Goal: Task Accomplishment & Management: Manage account settings

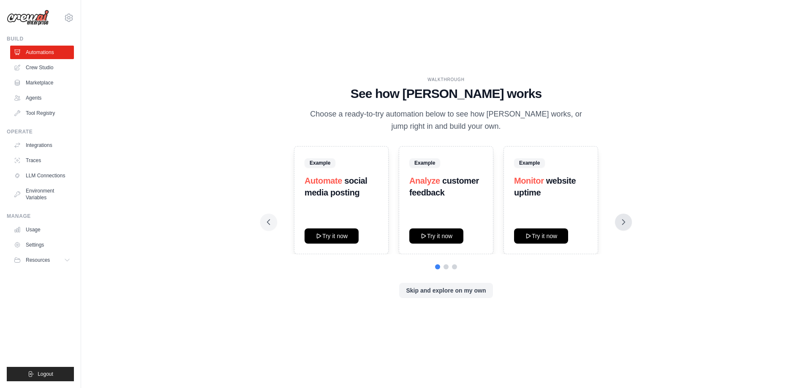
click at [622, 223] on icon at bounding box center [623, 222] width 8 height 8
click at [36, 173] on link "LLM Connections" at bounding box center [43, 176] width 64 height 14
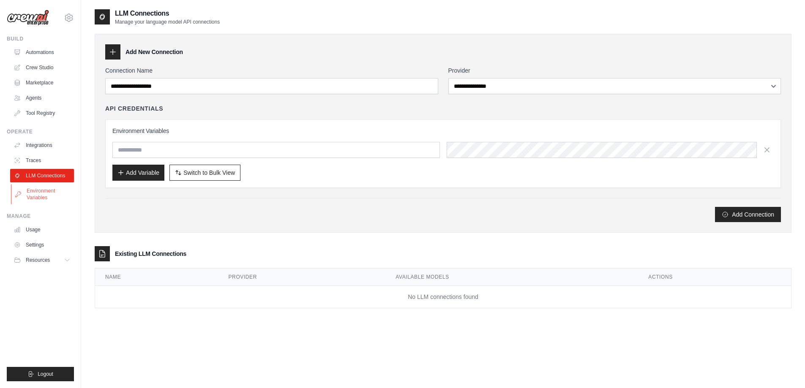
click at [49, 196] on link "Environment Variables" at bounding box center [43, 194] width 64 height 20
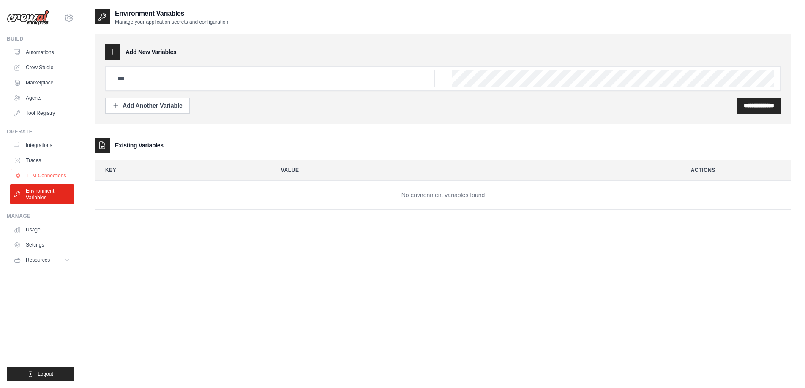
click at [41, 171] on link "LLM Connections" at bounding box center [43, 176] width 64 height 14
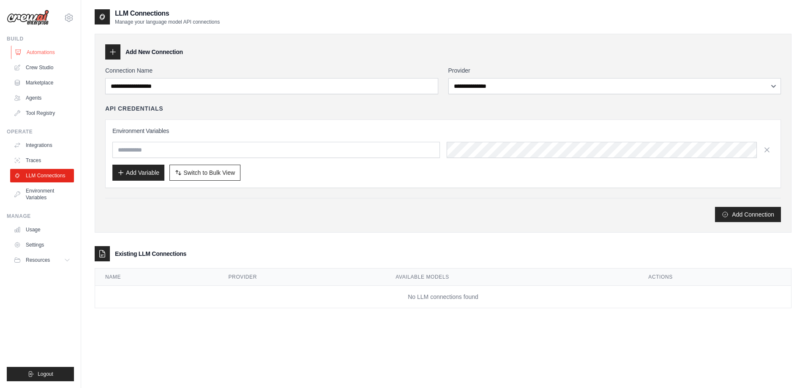
click at [40, 56] on link "Automations" at bounding box center [43, 53] width 64 height 14
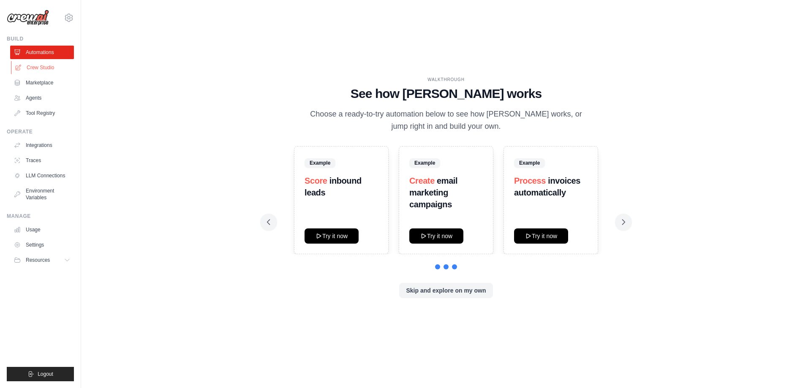
click at [46, 68] on link "Crew Studio" at bounding box center [43, 68] width 64 height 14
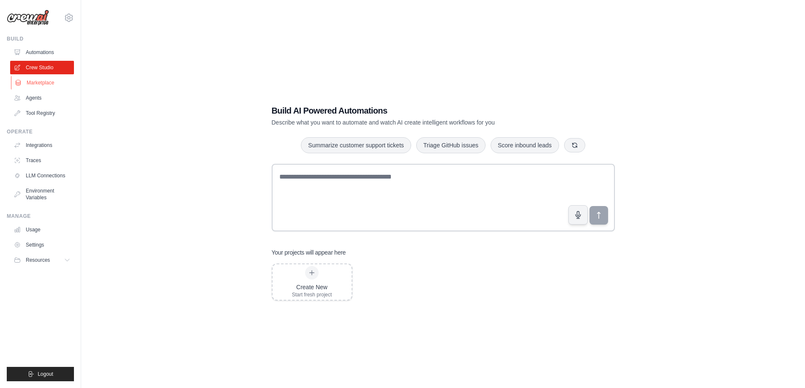
click at [46, 84] on link "Marketplace" at bounding box center [43, 83] width 64 height 14
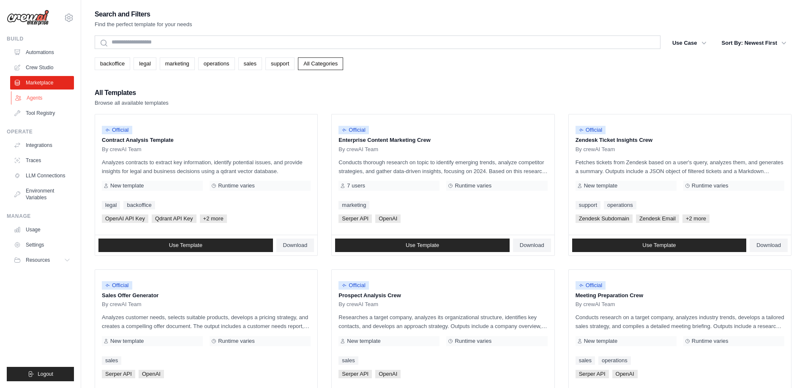
click at [36, 100] on link "Agents" at bounding box center [43, 98] width 64 height 14
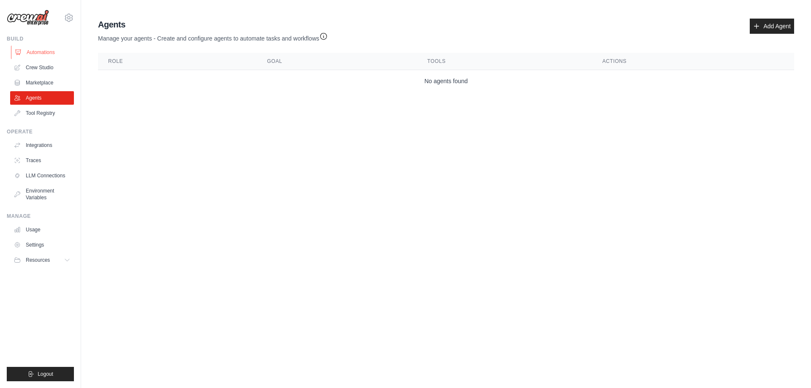
click at [28, 53] on link "Automations" at bounding box center [43, 53] width 64 height 14
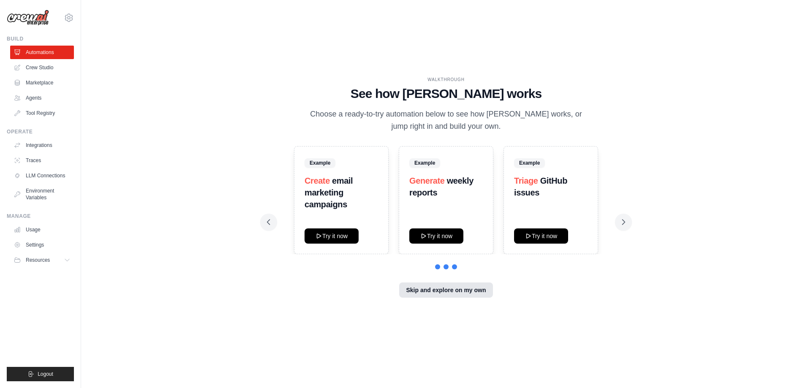
click at [457, 285] on button "Skip and explore on my own" at bounding box center [445, 290] width 93 height 15
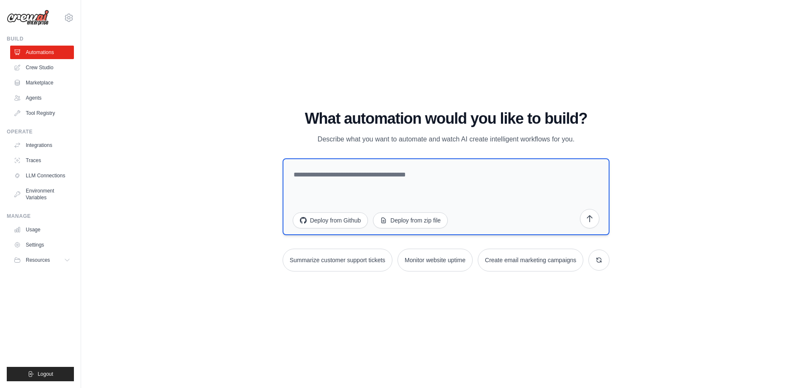
click at [378, 171] on textarea at bounding box center [446, 196] width 327 height 77
click at [69, 260] on icon at bounding box center [68, 260] width 7 height 7
click at [38, 277] on span "Documentation" at bounding box center [47, 274] width 34 height 7
click at [41, 64] on link "Crew Studio" at bounding box center [43, 68] width 64 height 14
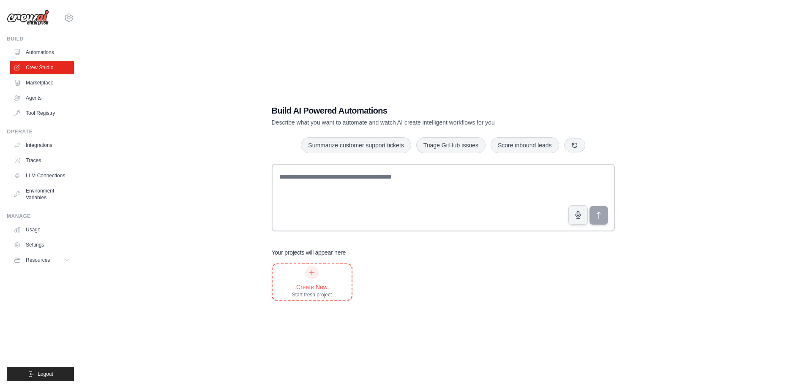
click at [334, 278] on div "Create New Start fresh project" at bounding box center [311, 281] width 79 height 35
click at [35, 112] on link "Tool Registry" at bounding box center [43, 113] width 64 height 14
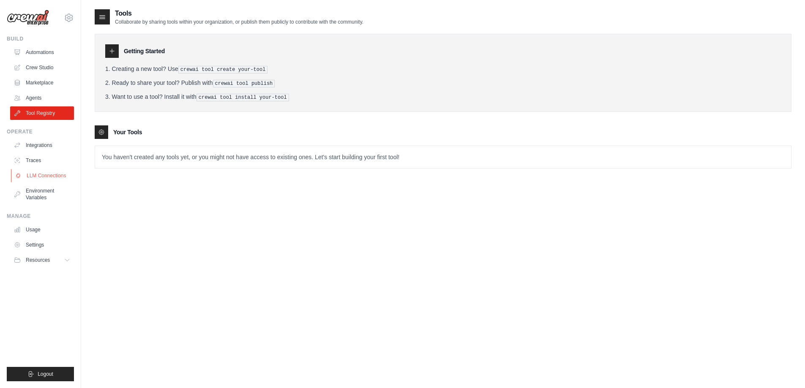
click at [35, 173] on link "LLM Connections" at bounding box center [43, 176] width 64 height 14
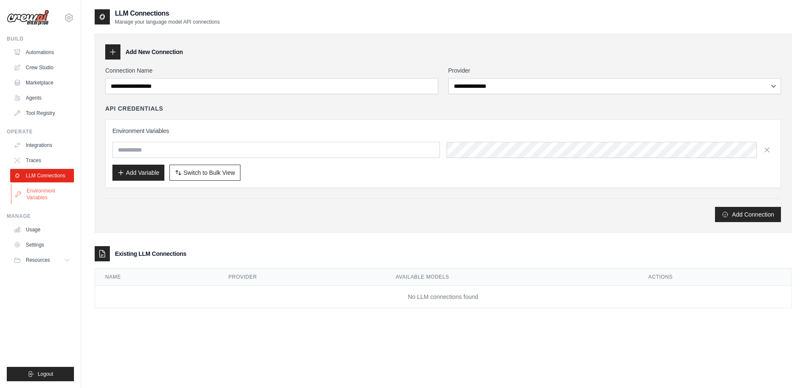
click at [46, 194] on link "Environment Variables" at bounding box center [43, 194] width 64 height 20
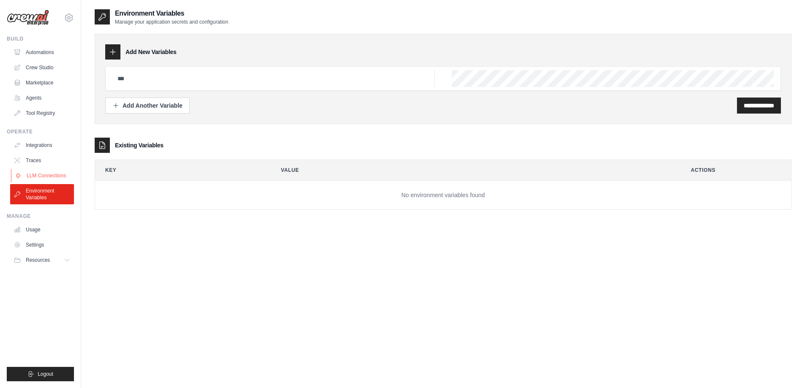
click at [38, 176] on link "LLM Connections" at bounding box center [43, 176] width 64 height 14
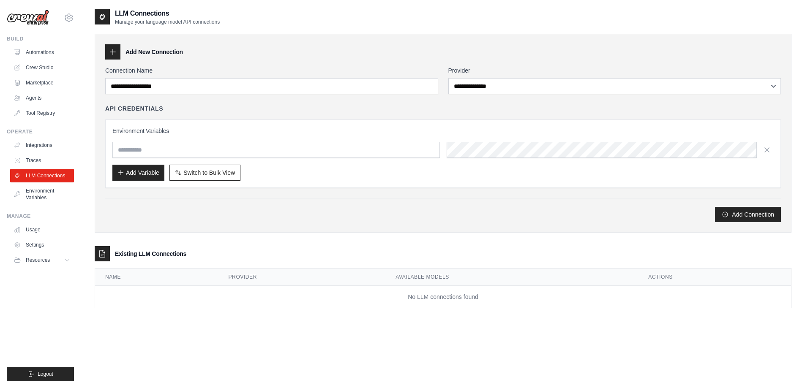
scroll to position [17, 0]
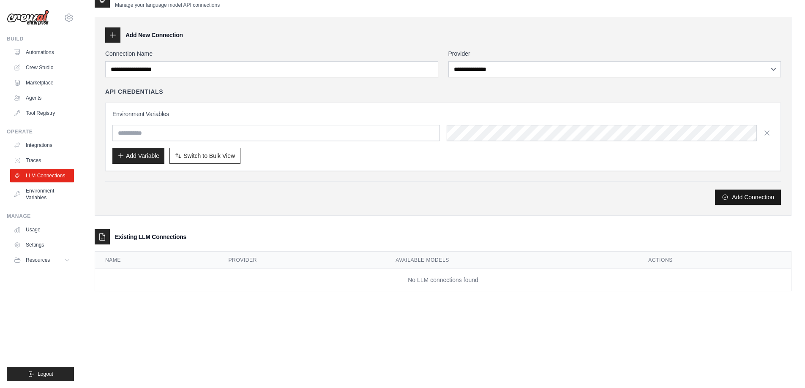
click at [739, 196] on button "Add Connection" at bounding box center [748, 197] width 66 height 15
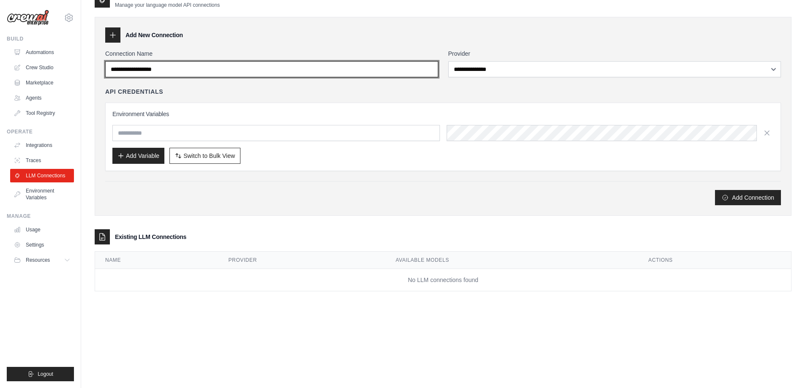
click at [193, 68] on input "Connection Name" at bounding box center [271, 69] width 333 height 16
drag, startPoint x: 179, startPoint y: 68, endPoint x: 0, endPoint y: 68, distance: 179.1
click at [0, 68] on div "aashish.janaswamy@ab-inbev.com Settings Build Automations Crew Studio" at bounding box center [402, 185] width 805 height 405
click at [175, 73] on input "Connection Name" at bounding box center [271, 69] width 333 height 16
click at [179, 69] on input "Connection Name" at bounding box center [271, 69] width 333 height 16
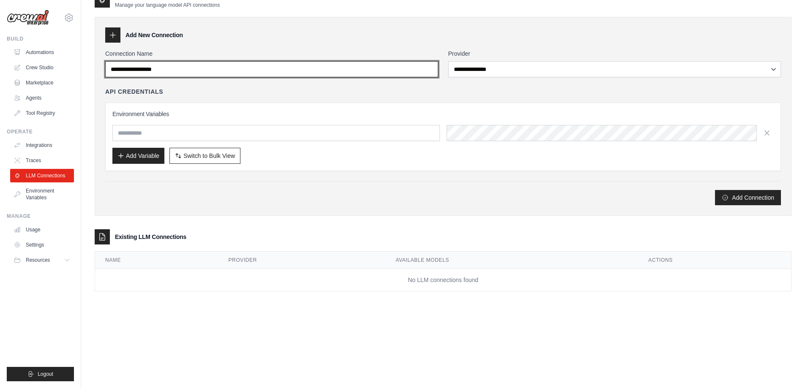
click at [179, 69] on input "Connection Name" at bounding box center [271, 69] width 333 height 16
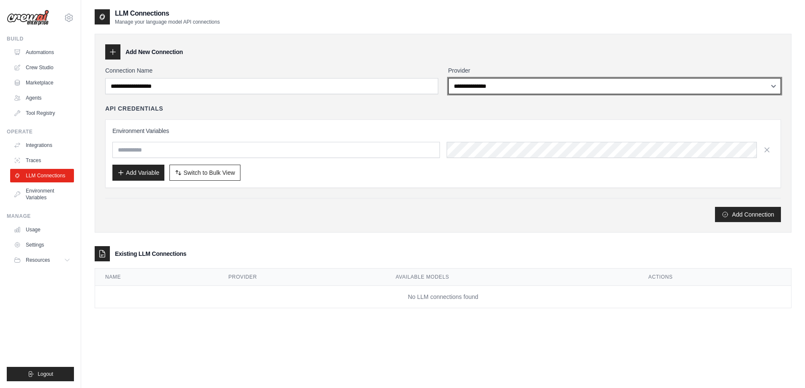
click at [524, 94] on select "**********" at bounding box center [614, 86] width 333 height 16
select select "******"
click at [448, 78] on select "**********" at bounding box center [614, 86] width 333 height 16
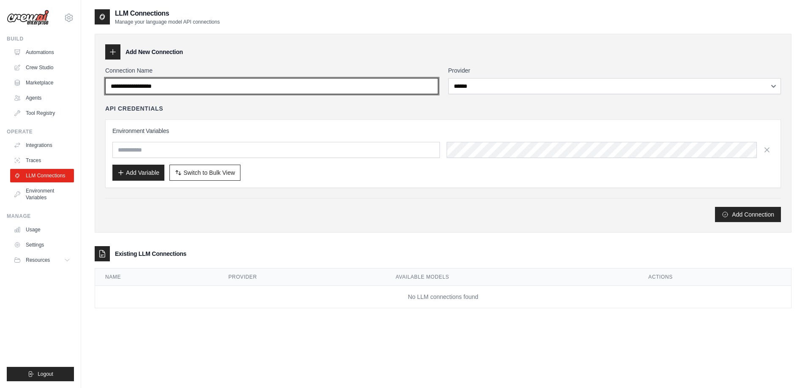
click at [298, 91] on input "Connection Name" at bounding box center [271, 86] width 333 height 16
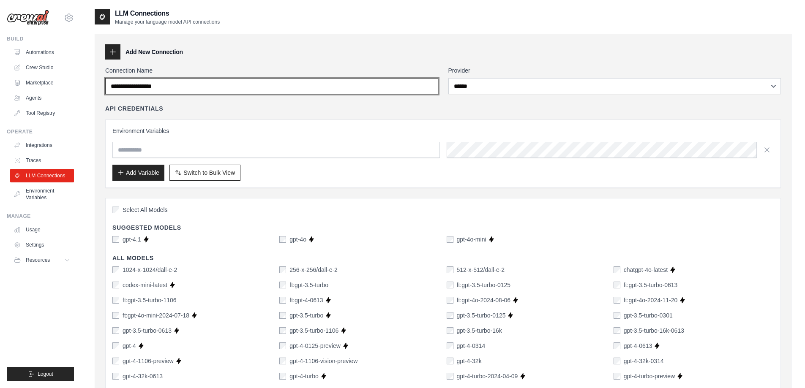
drag, startPoint x: 229, startPoint y: 92, endPoint x: 202, endPoint y: 97, distance: 27.6
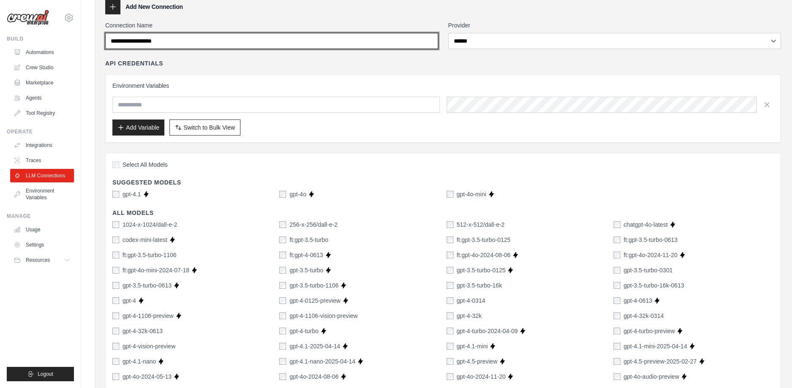
scroll to position [48, 0]
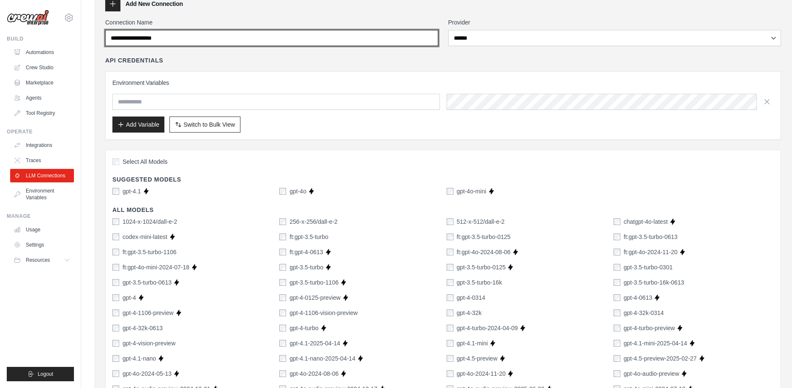
click at [190, 31] on input "Connection Name" at bounding box center [271, 38] width 333 height 16
drag, startPoint x: 190, startPoint y: 31, endPoint x: 186, endPoint y: 38, distance: 7.4
click at [186, 38] on input "Connection Name" at bounding box center [271, 38] width 333 height 16
type input "*"
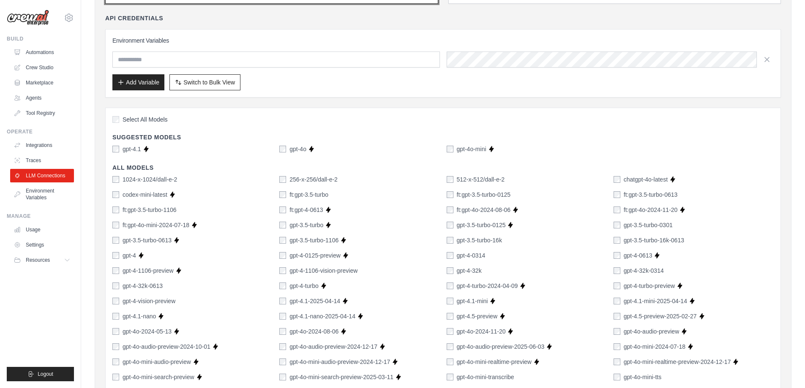
type input "**********"
click at [157, 57] on input "text" at bounding box center [275, 60] width 327 height 16
type input "*"
type input "*******"
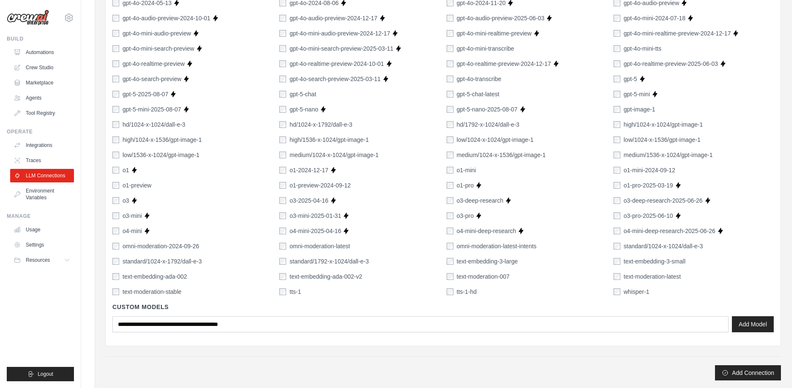
scroll to position [419, 0]
click at [749, 320] on button "Add Model" at bounding box center [752, 323] width 42 height 16
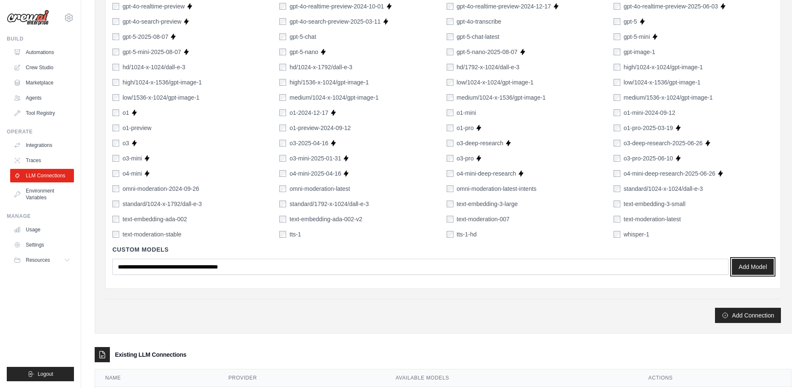
scroll to position [519, 0]
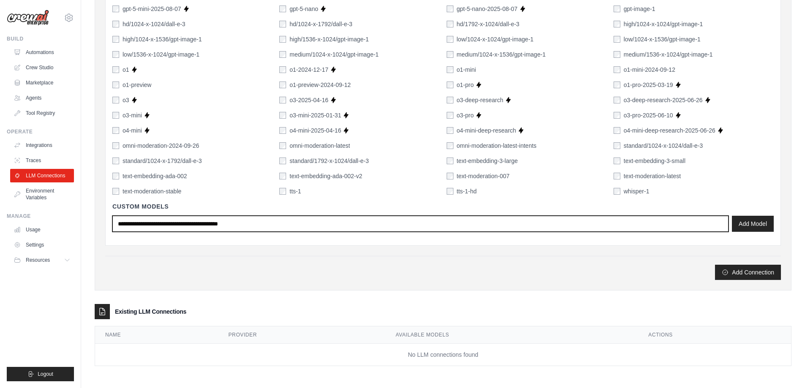
click at [191, 231] on input "text" at bounding box center [420, 224] width 616 height 16
type input "*"
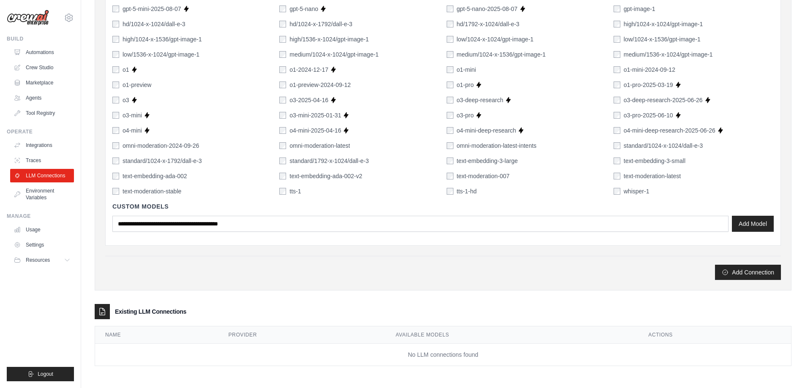
click at [752, 268] on button "Add Connection" at bounding box center [748, 271] width 66 height 15
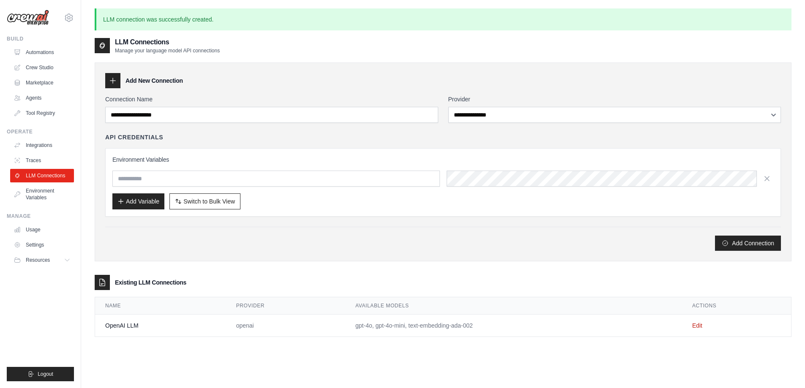
scroll to position [46, 0]
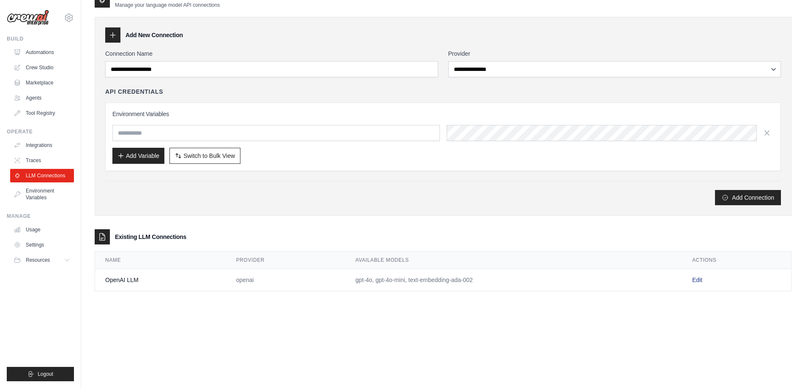
click at [699, 281] on link "Edit" at bounding box center [697, 280] width 10 height 7
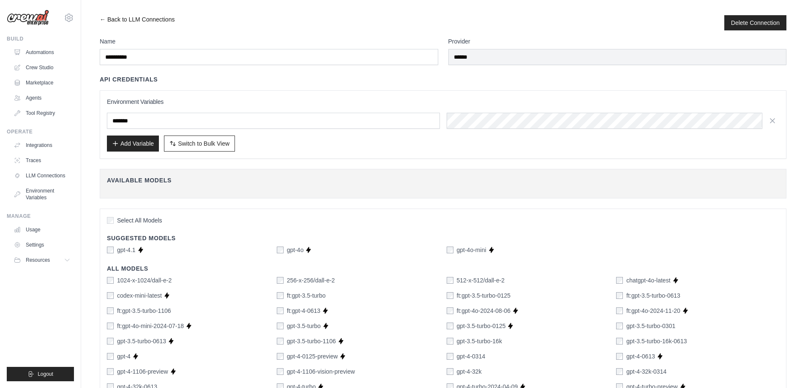
click at [101, 18] on link "← Back to LLM Connections" at bounding box center [137, 22] width 75 height 15
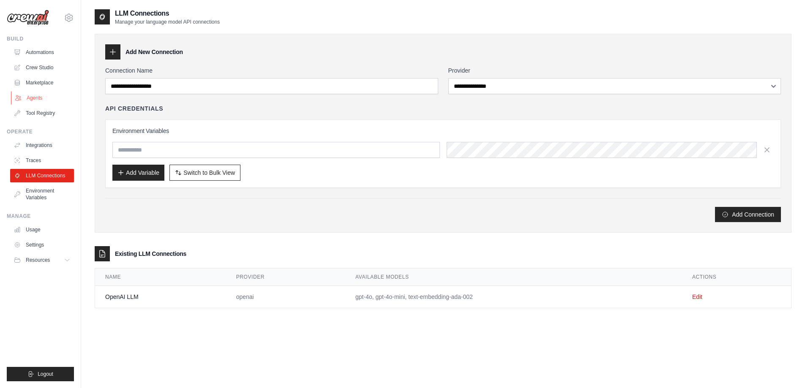
click at [33, 97] on link "Agents" at bounding box center [43, 98] width 64 height 14
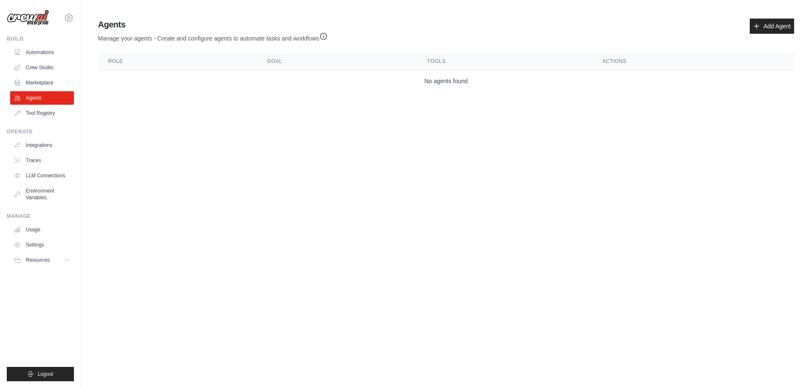
click at [259, 109] on main "Agent Usage Guide To use an agent in your CrewAI project, you can initialize it…" at bounding box center [446, 57] width 730 height 114
click at [774, 29] on link "Add Agent" at bounding box center [772, 26] width 44 height 15
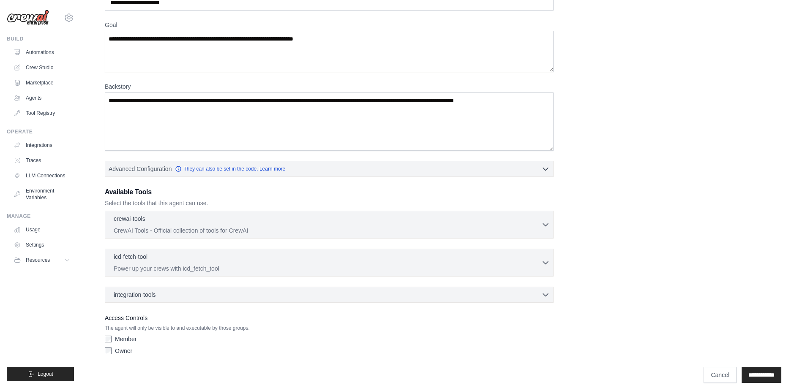
scroll to position [65, 0]
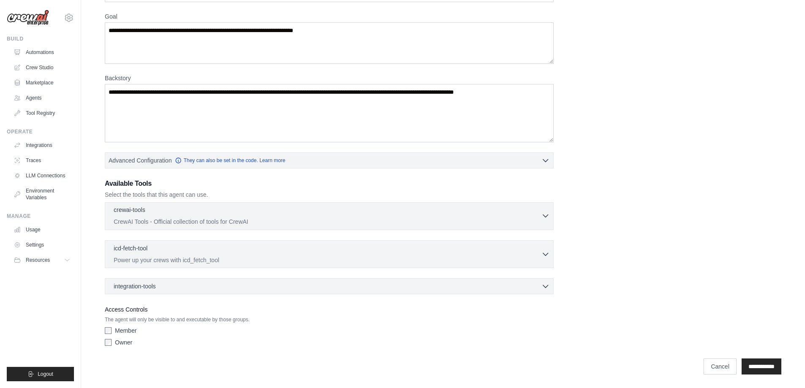
click at [544, 216] on icon "button" at bounding box center [545, 216] width 5 height 3
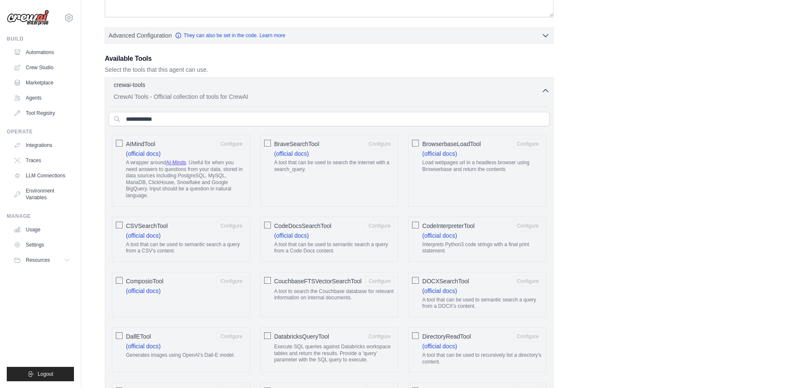
scroll to position [0, 0]
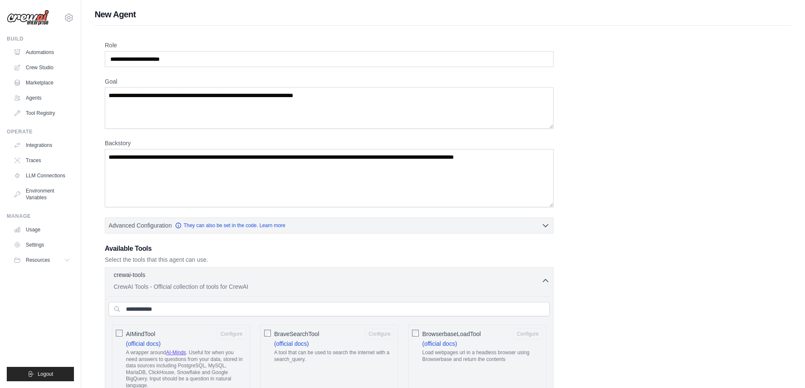
click at [547, 277] on icon "button" at bounding box center [545, 281] width 8 height 8
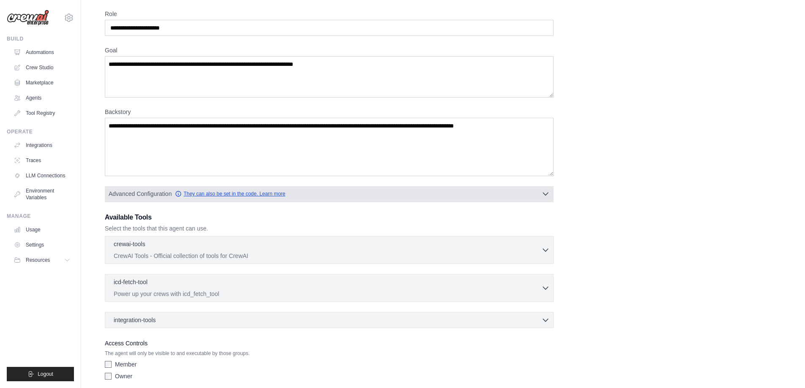
scroll to position [65, 0]
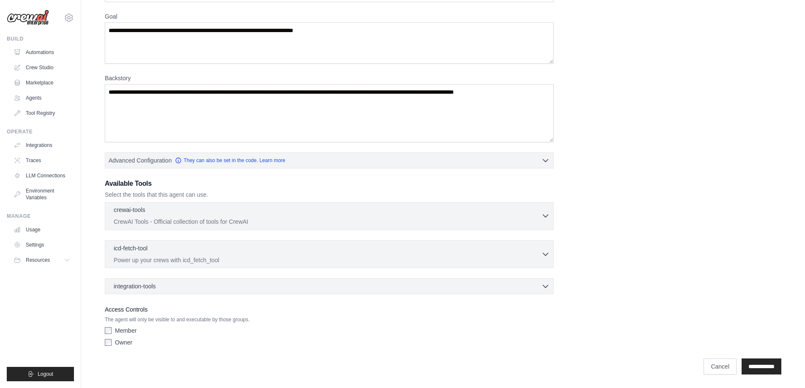
click at [544, 214] on icon "button" at bounding box center [545, 216] width 8 height 8
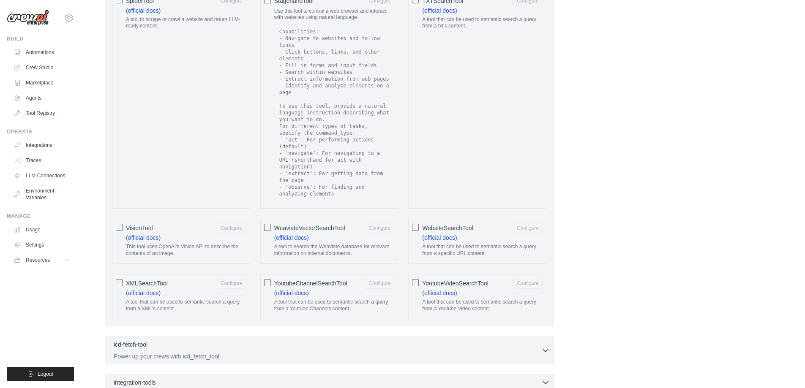
scroll to position [1489, 0]
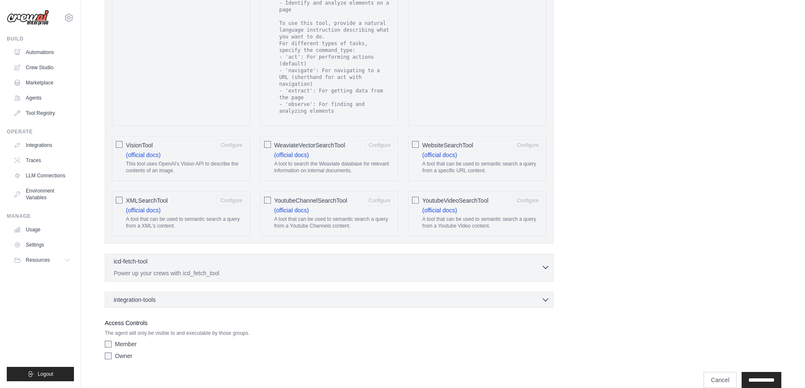
click at [542, 263] on icon "button" at bounding box center [545, 267] width 8 height 8
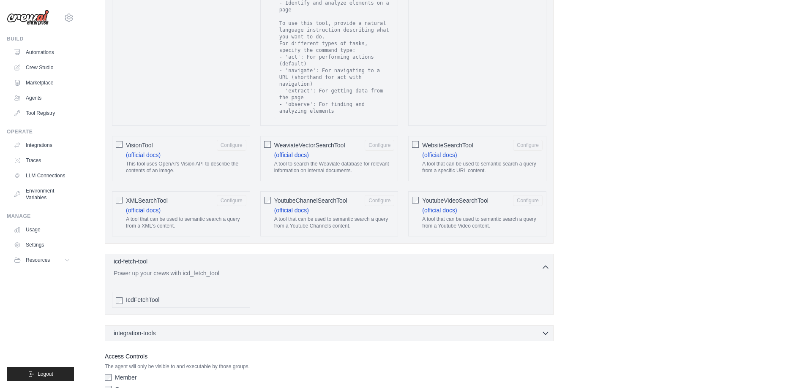
scroll to position [1522, 0]
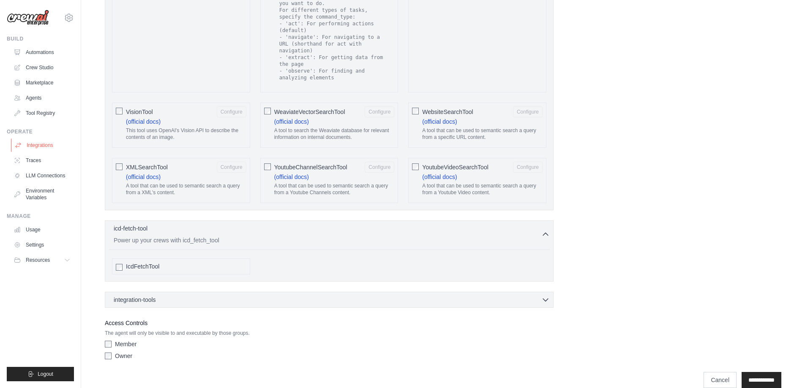
click at [58, 144] on link "Integrations" at bounding box center [43, 146] width 64 height 14
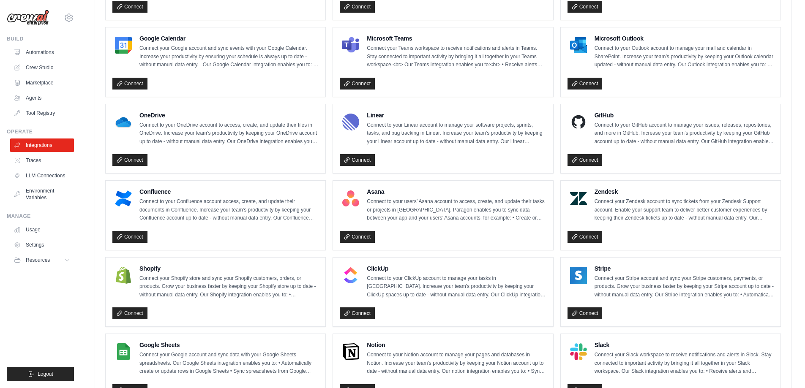
scroll to position [427, 0]
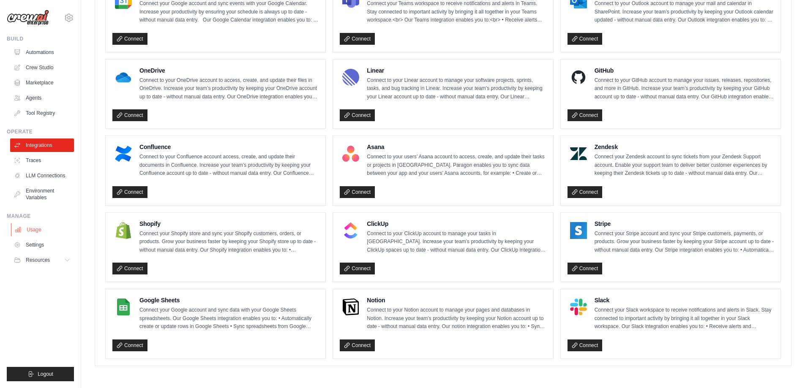
click at [34, 234] on link "Usage" at bounding box center [43, 230] width 64 height 14
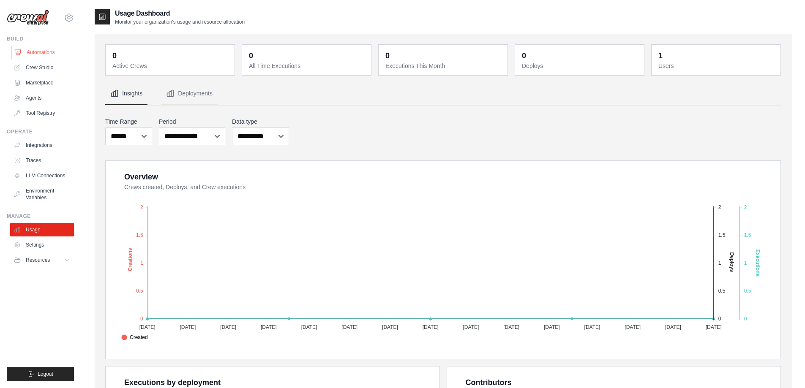
click at [44, 54] on link "Automations" at bounding box center [43, 53] width 64 height 14
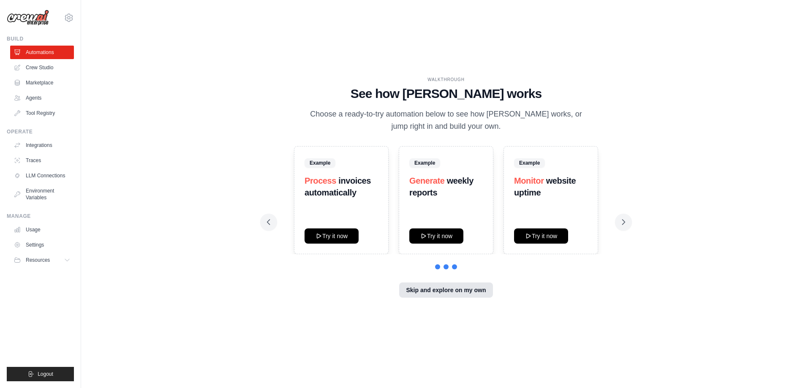
click at [437, 290] on button "Skip and explore on my own" at bounding box center [445, 290] width 93 height 15
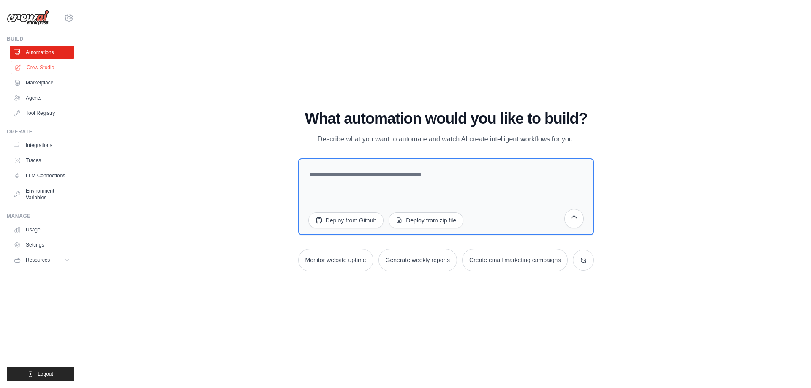
click at [36, 66] on link "Crew Studio" at bounding box center [43, 68] width 64 height 14
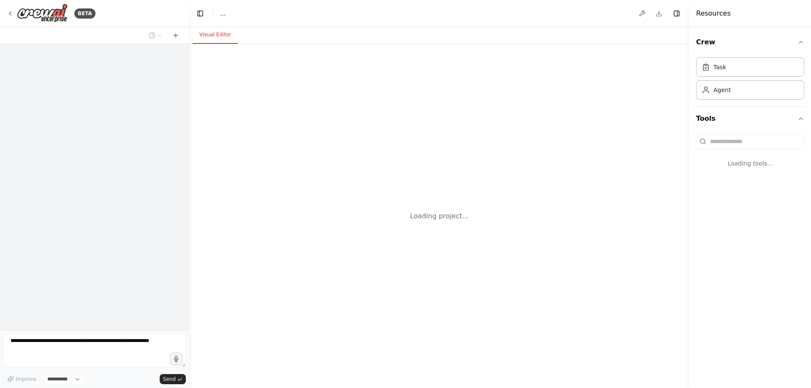
select select "****"
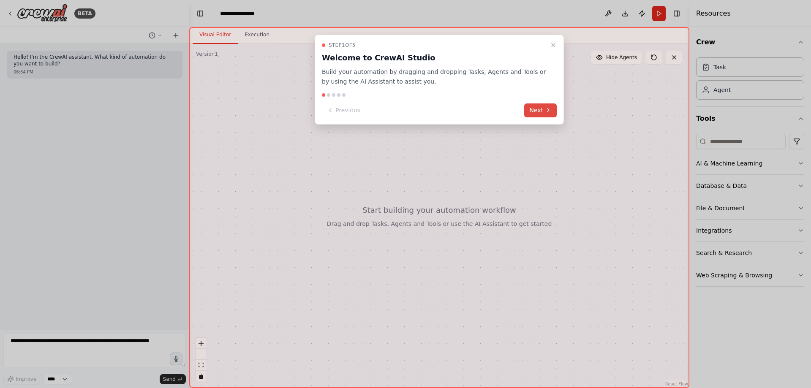
click at [538, 109] on button "Next" at bounding box center [540, 110] width 33 height 14
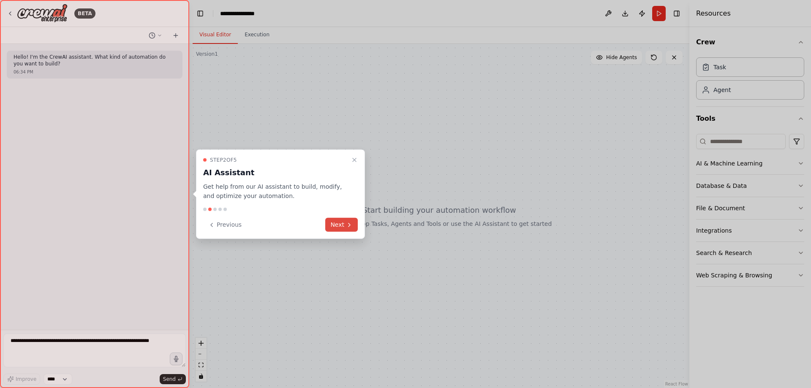
click at [333, 226] on button "Next" at bounding box center [341, 225] width 33 height 14
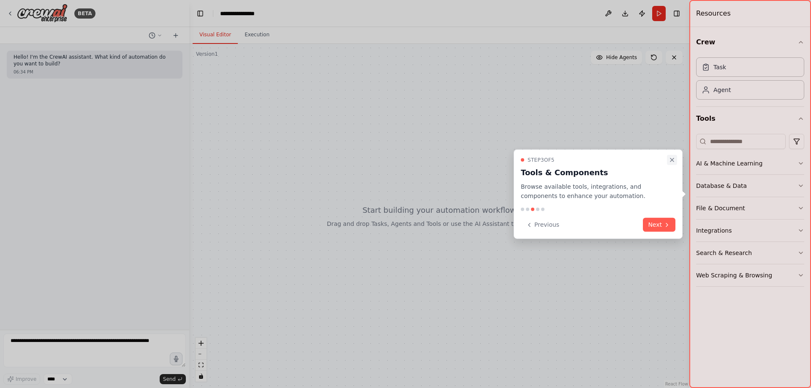
click at [672, 158] on icon "Close walkthrough" at bounding box center [672, 159] width 7 height 7
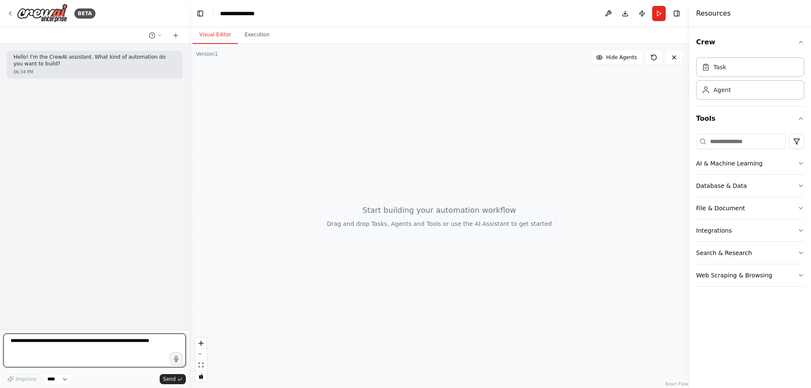
click at [85, 343] on textarea at bounding box center [94, 351] width 182 height 34
click at [799, 229] on icon "button" at bounding box center [800, 230] width 7 height 7
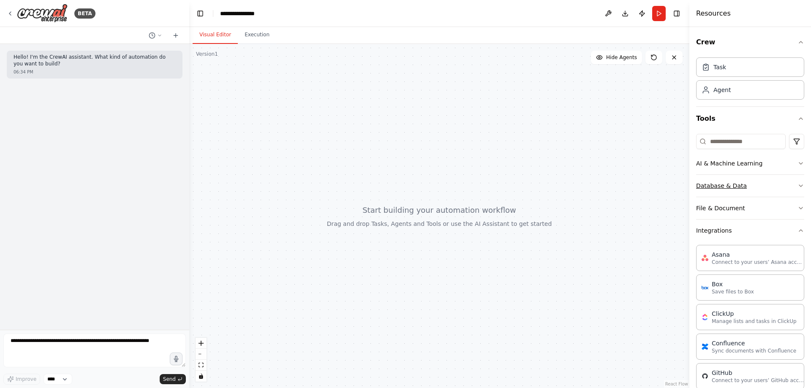
click at [789, 184] on button "Database & Data" at bounding box center [750, 186] width 108 height 22
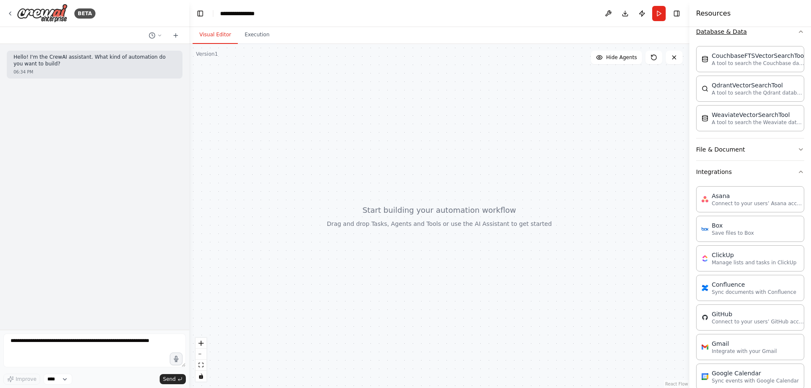
scroll to position [155, 0]
click at [789, 150] on button "File & Document" at bounding box center [750, 149] width 108 height 22
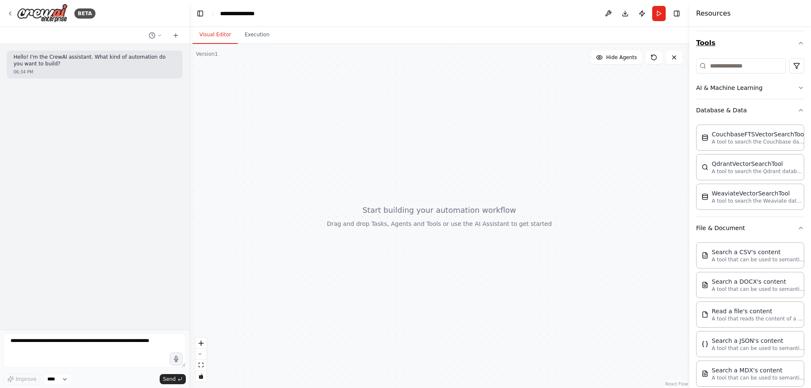
scroll to position [76, 0]
click at [797, 107] on icon "button" at bounding box center [800, 109] width 7 height 7
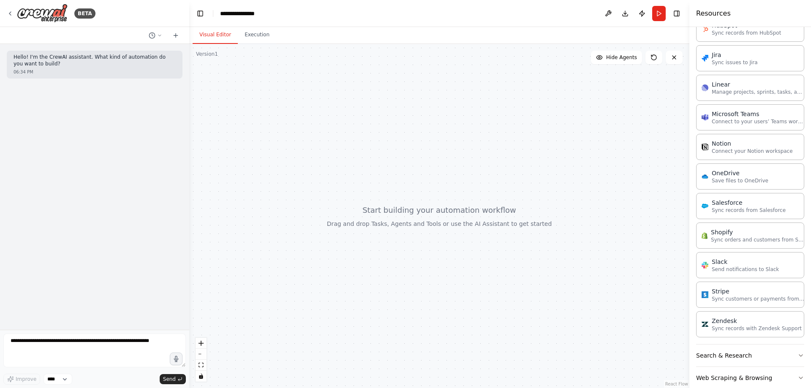
scroll to position [753, 0]
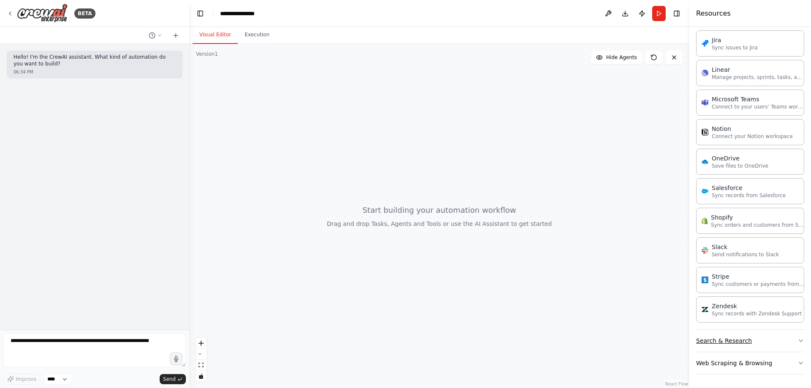
click at [797, 339] on icon "button" at bounding box center [800, 340] width 7 height 7
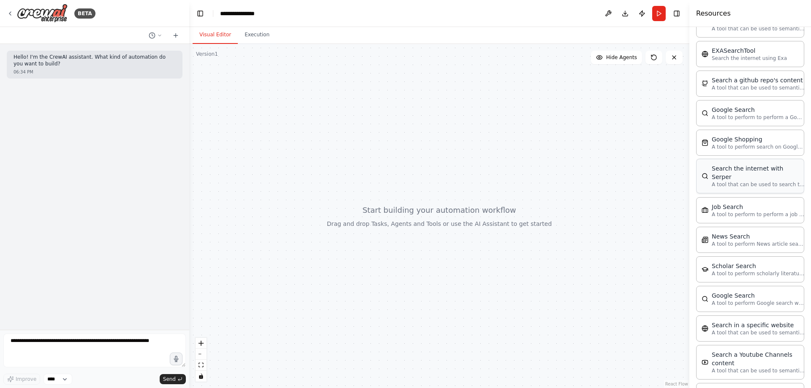
scroll to position [1183, 0]
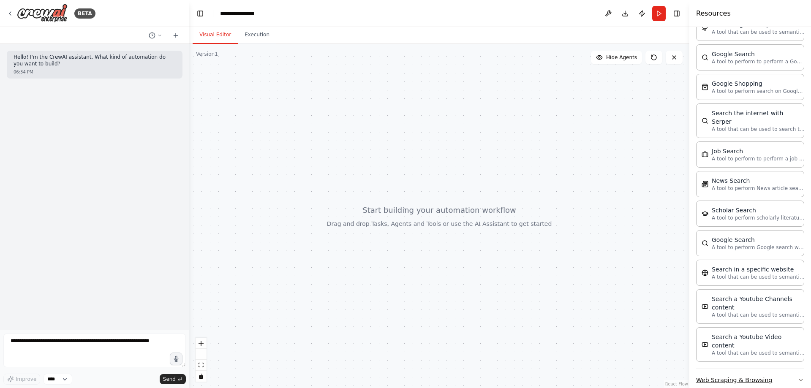
click at [761, 369] on button "Web Scraping & Browsing" at bounding box center [750, 380] width 108 height 22
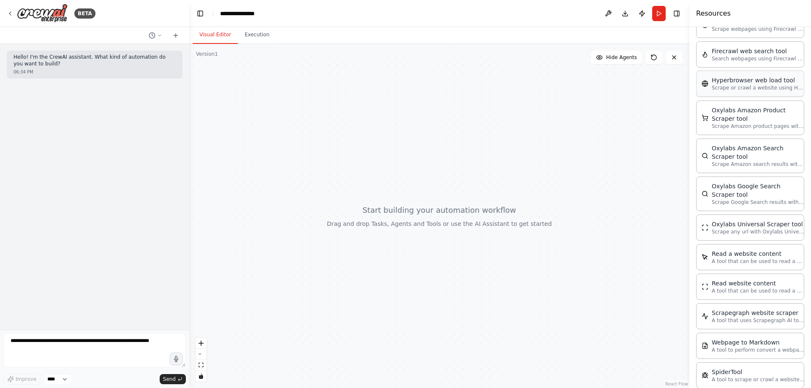
scroll to position [1658, 0]
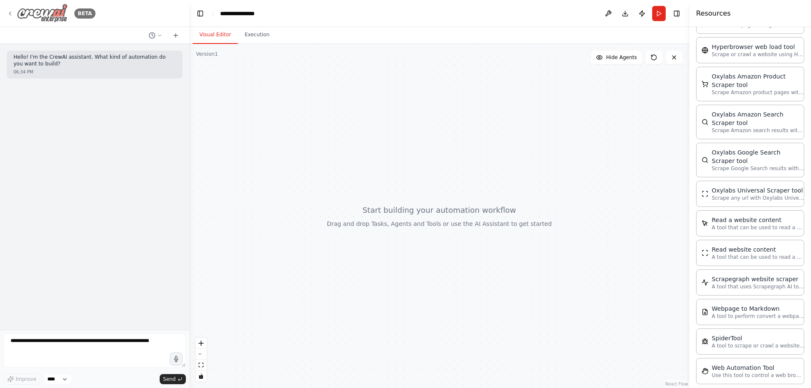
click at [11, 13] on icon at bounding box center [10, 13] width 7 height 7
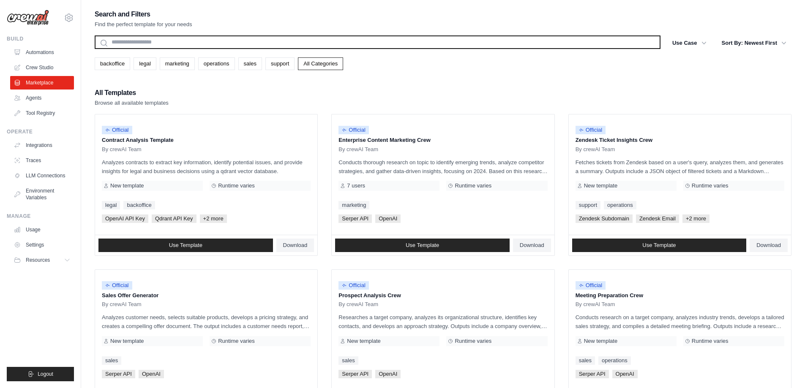
click at [240, 45] on input "text" at bounding box center [378, 42] width 566 height 14
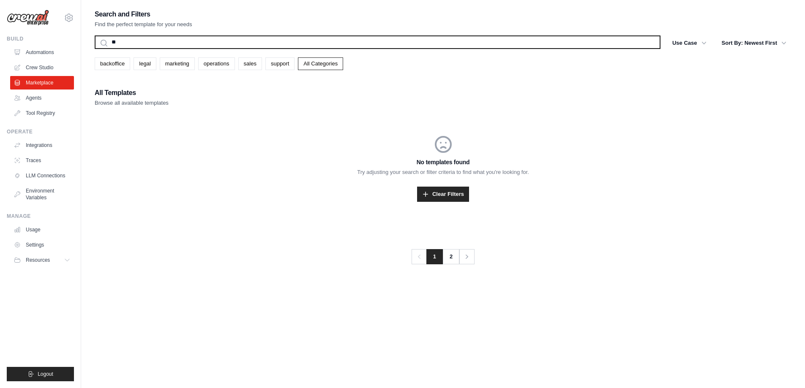
type input "*"
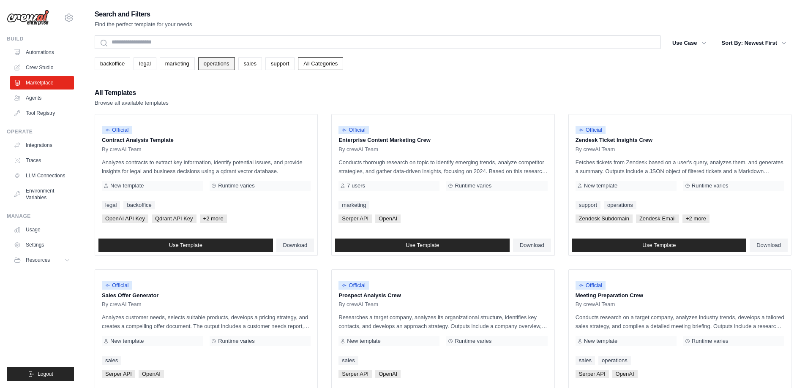
click at [223, 62] on link "operations" at bounding box center [216, 63] width 37 height 13
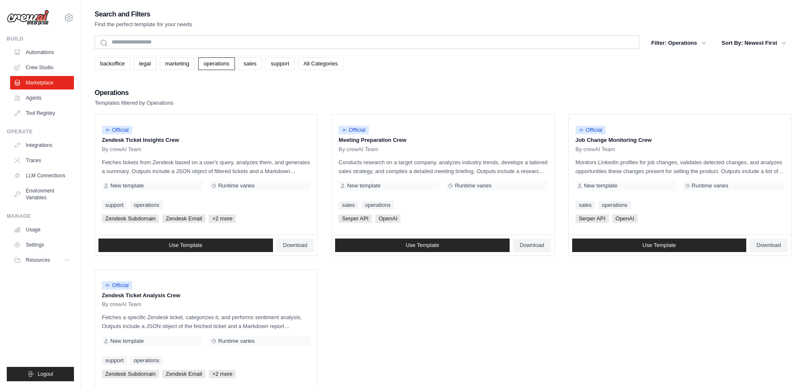
click at [329, 65] on link "All Categories" at bounding box center [320, 63] width 45 height 13
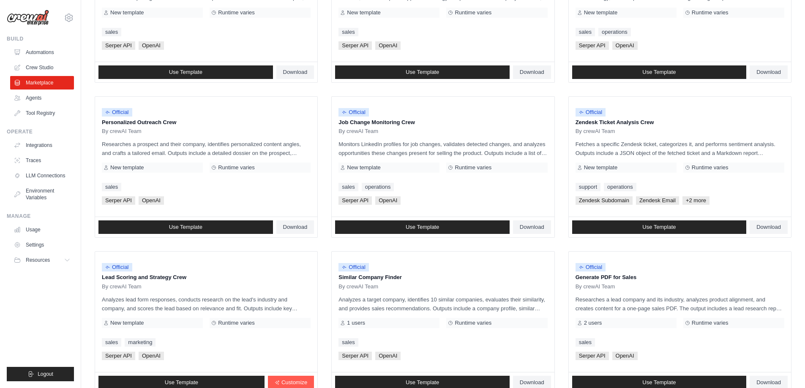
scroll to position [394, 0]
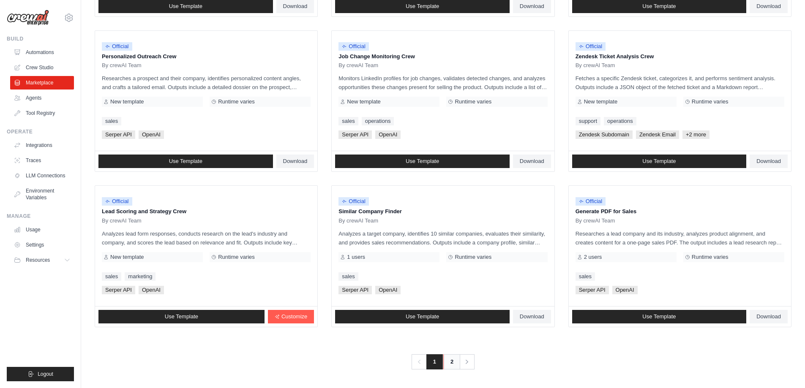
click at [454, 364] on link "2" at bounding box center [451, 361] width 17 height 15
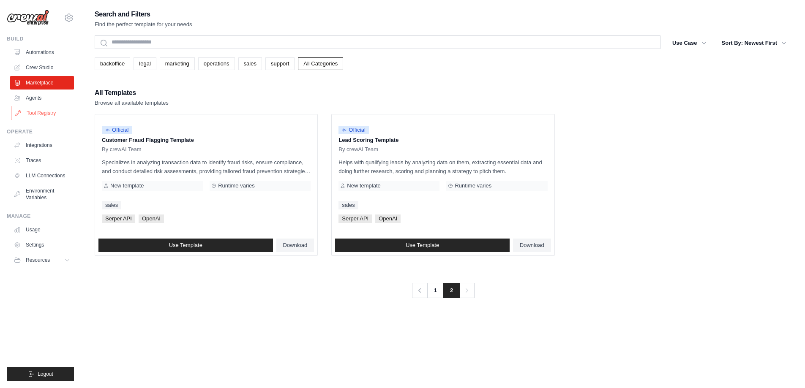
click at [39, 116] on link "Tool Registry" at bounding box center [43, 113] width 64 height 14
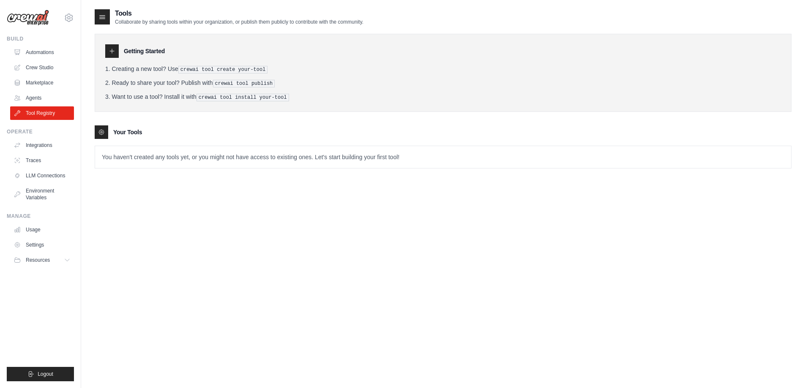
click at [188, 156] on p "You haven't created any tools yet, or you might not have access to existing one…" at bounding box center [443, 157] width 696 height 22
click at [182, 153] on p "You haven't created any tools yet, or you might not have access to existing one…" at bounding box center [443, 157] width 696 height 22
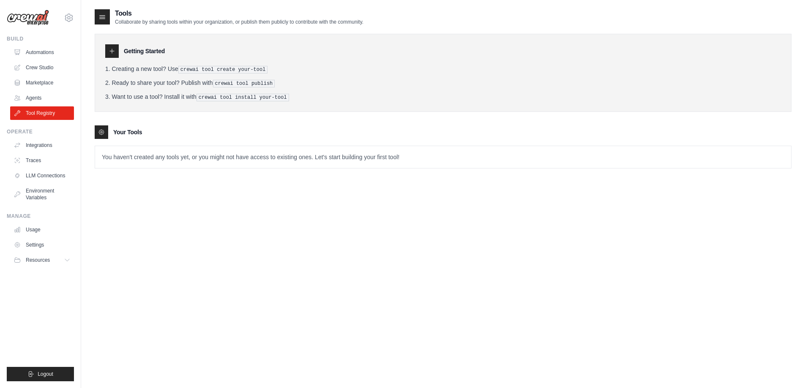
click at [334, 248] on div "Tools Collaborate by sharing tools within your organization, or publish them pu…" at bounding box center [443, 202] width 696 height 388
click at [41, 96] on link "Agents" at bounding box center [43, 98] width 64 height 14
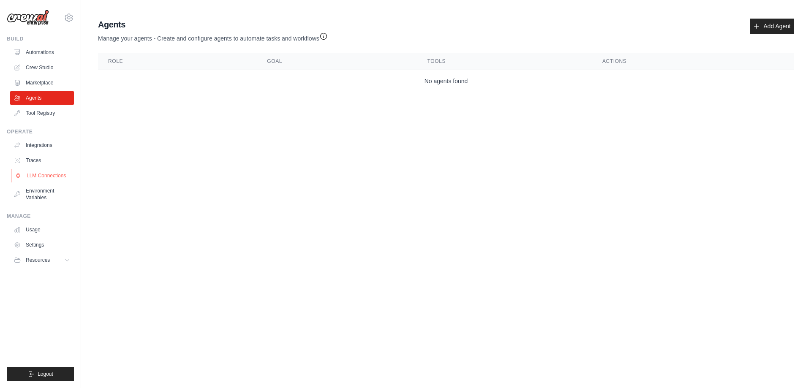
click at [53, 173] on link "LLM Connections" at bounding box center [43, 176] width 64 height 14
